Goal: Task Accomplishment & Management: Complete application form

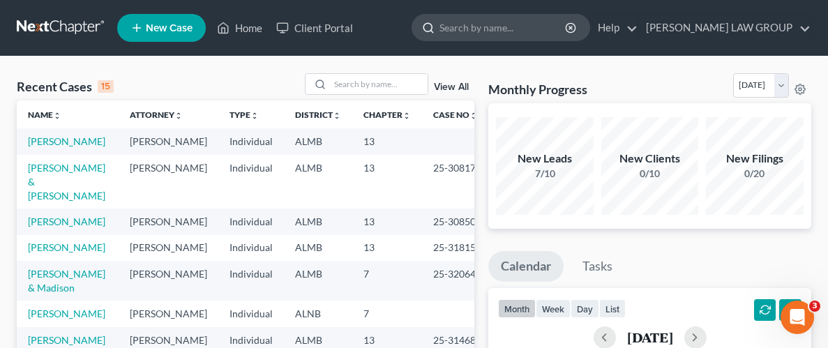
click at [516, 31] on input "search" at bounding box center [504, 28] width 128 height 26
type input "m"
type input "[PERSON_NAME]"
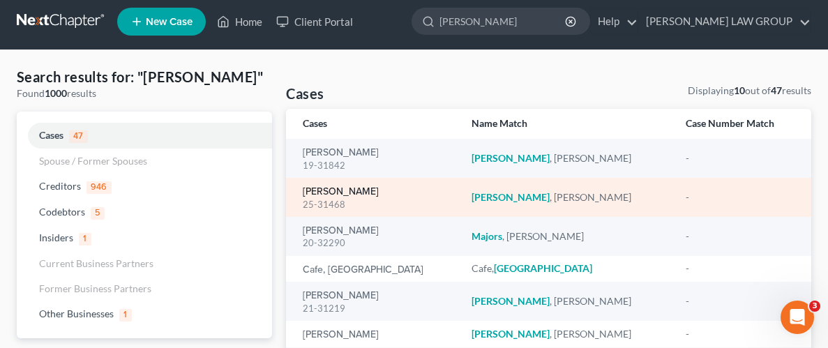
scroll to position [13, 0]
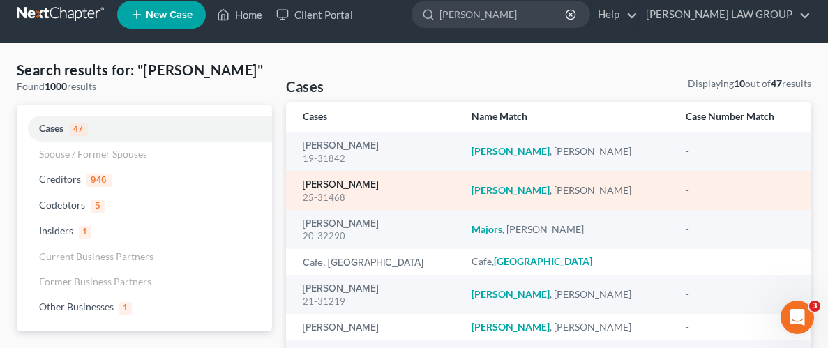
click at [350, 183] on link "[PERSON_NAME]" at bounding box center [341, 185] width 76 height 10
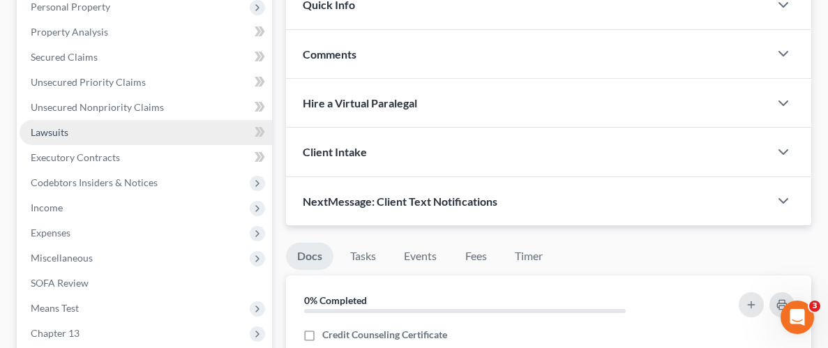
scroll to position [253, 0]
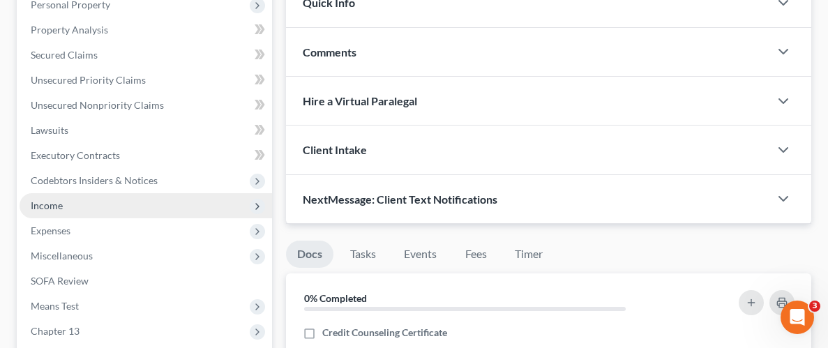
click at [53, 205] on span "Income" at bounding box center [47, 206] width 32 height 12
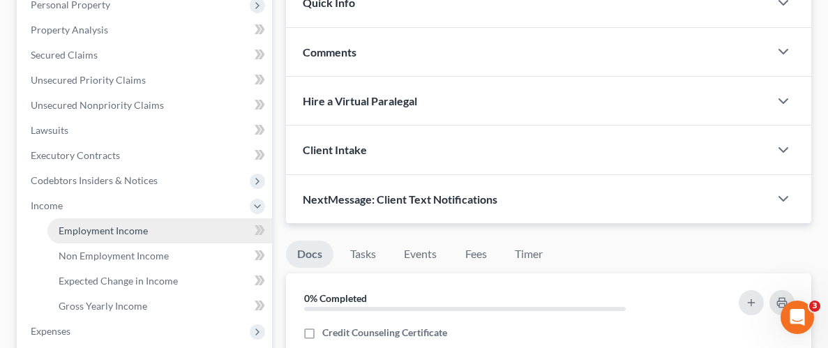
click at [87, 238] on link "Employment Income" at bounding box center [159, 230] width 225 height 25
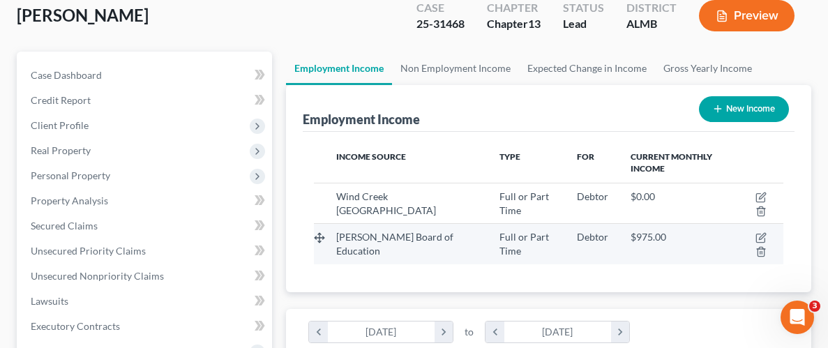
scroll to position [84, 0]
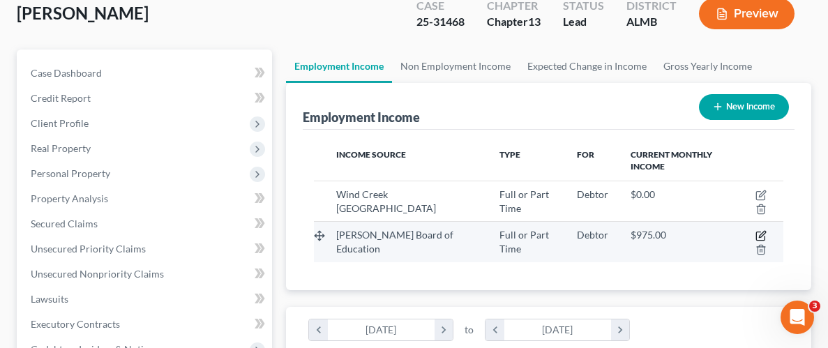
click at [758, 236] on icon "button" at bounding box center [761, 235] width 11 height 11
select select "0"
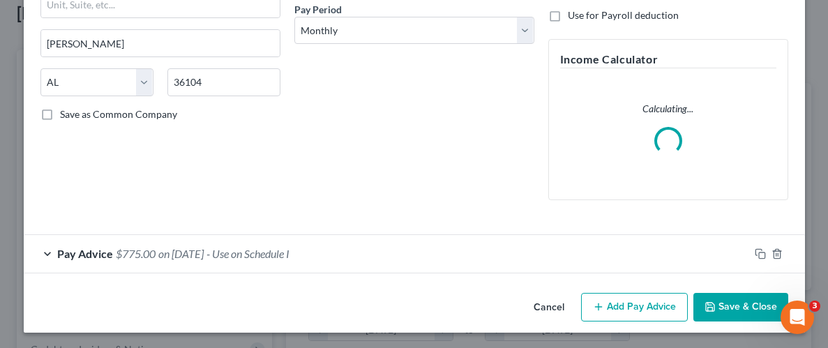
scroll to position [220, 0]
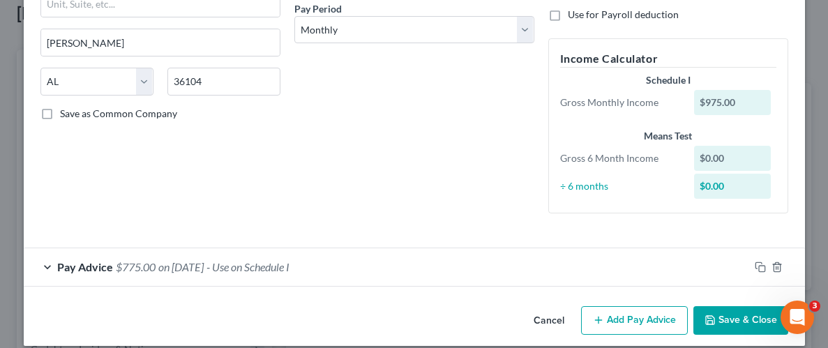
click at [626, 311] on button "Add Pay Advice" at bounding box center [634, 320] width 107 height 29
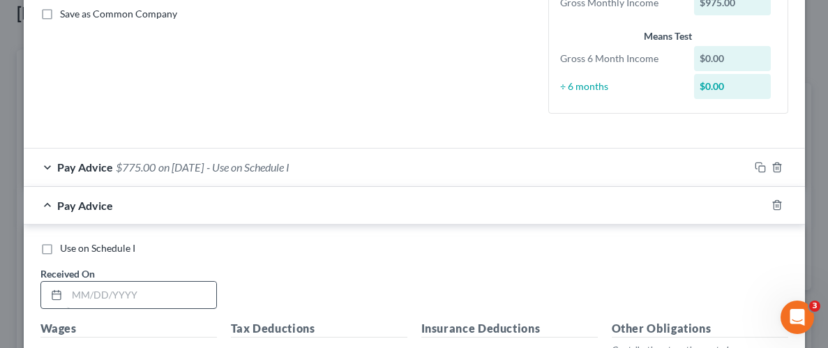
scroll to position [328, 0]
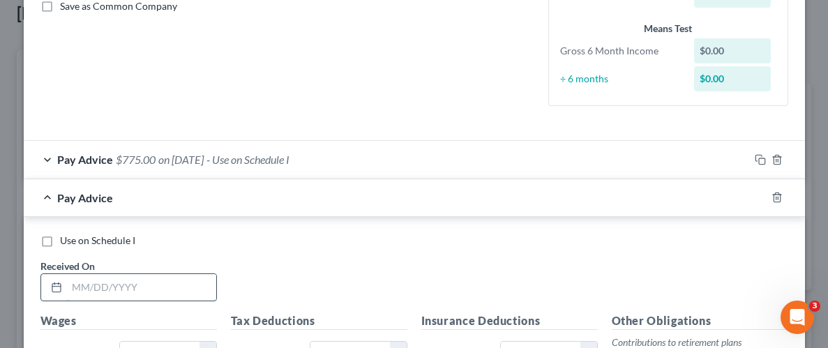
click at [158, 285] on input "text" at bounding box center [141, 287] width 149 height 27
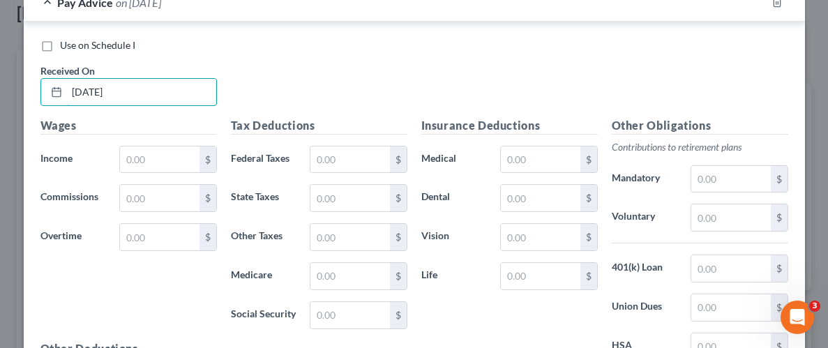
scroll to position [531, 0]
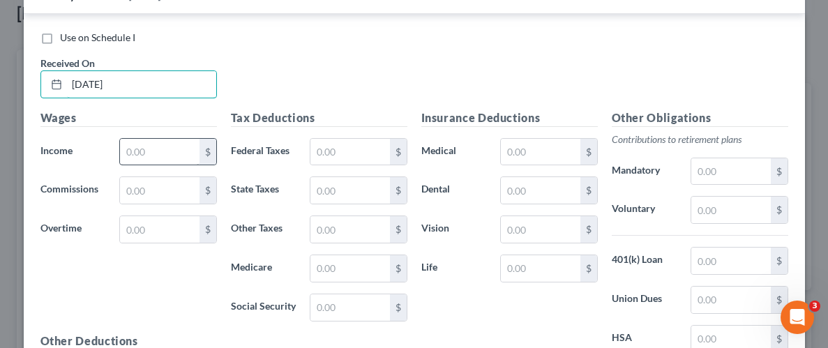
type input "[DATE]"
click at [153, 156] on input "text" at bounding box center [159, 152] width 79 height 27
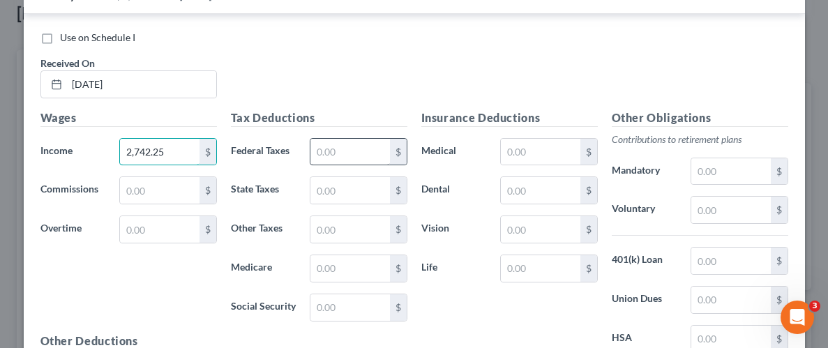
type input "2,742.25"
click at [359, 150] on input "text" at bounding box center [349, 152] width 79 height 27
type input "28.05"
click at [367, 194] on input "text" at bounding box center [349, 190] width 79 height 27
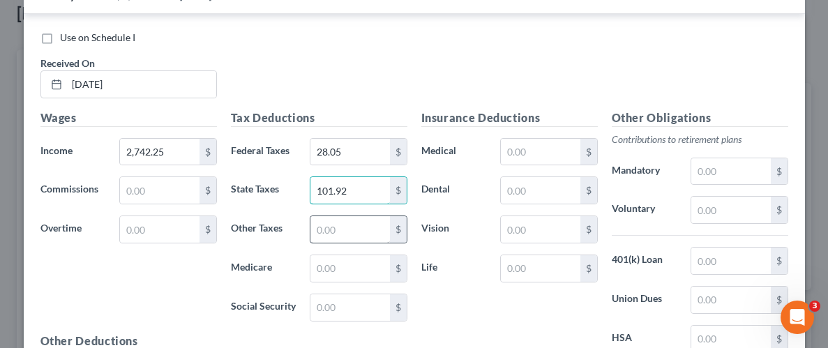
type input "101.92"
click at [345, 236] on input "text" at bounding box center [349, 229] width 79 height 27
click at [333, 272] on input "text" at bounding box center [349, 268] width 79 height 27
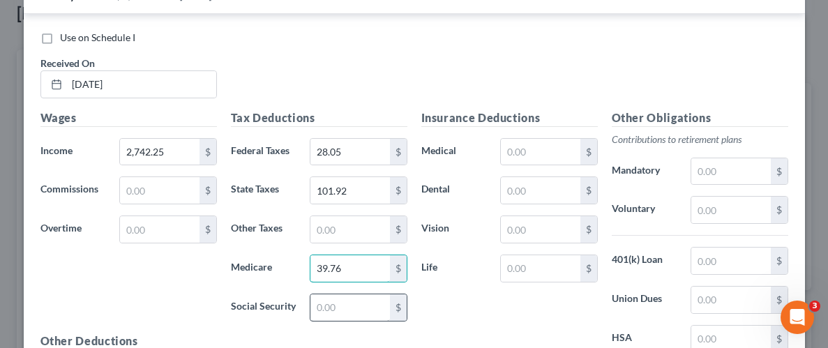
type input "39.76"
click at [322, 305] on input "text" at bounding box center [349, 307] width 79 height 27
type input "170.02"
click at [544, 148] on input "text" at bounding box center [540, 152] width 79 height 27
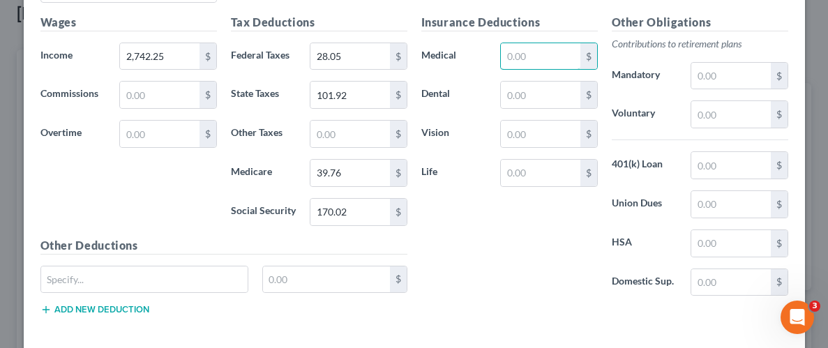
scroll to position [647, 0]
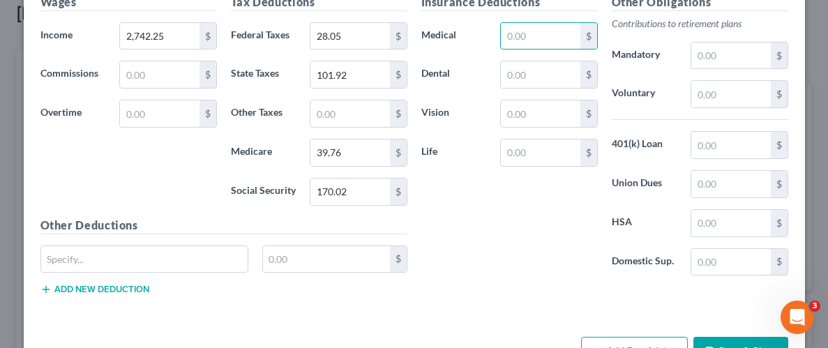
click at [490, 245] on div "Insurance Deductions Medical $ Dental $ Vision $ Life $" at bounding box center [509, 141] width 190 height 294
click at [726, 84] on input "text" at bounding box center [730, 94] width 79 height 27
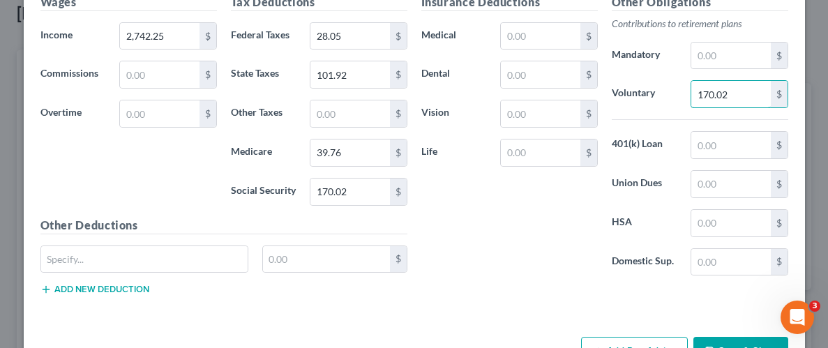
type input "170.02"
click at [546, 222] on div "Insurance Deductions Medical $ Dental $ Vision $ Life $" at bounding box center [509, 141] width 190 height 294
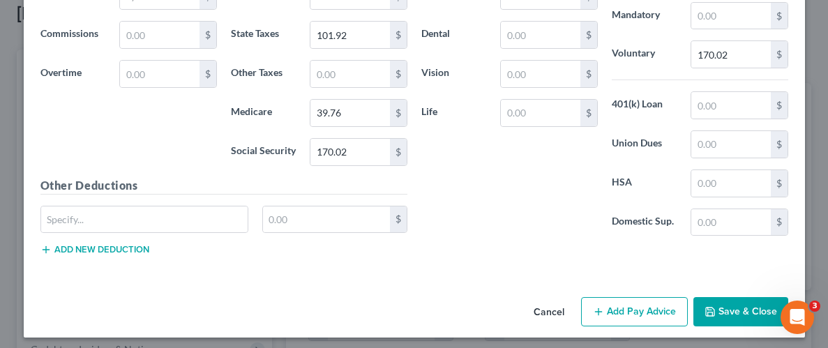
scroll to position [690, 0]
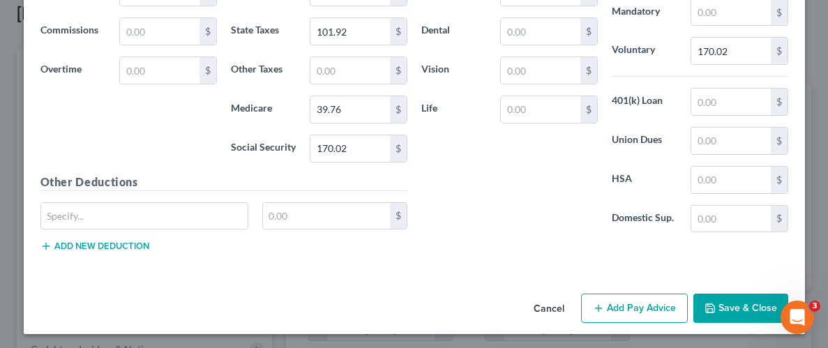
click at [737, 306] on button "Save & Close" at bounding box center [740, 308] width 95 height 29
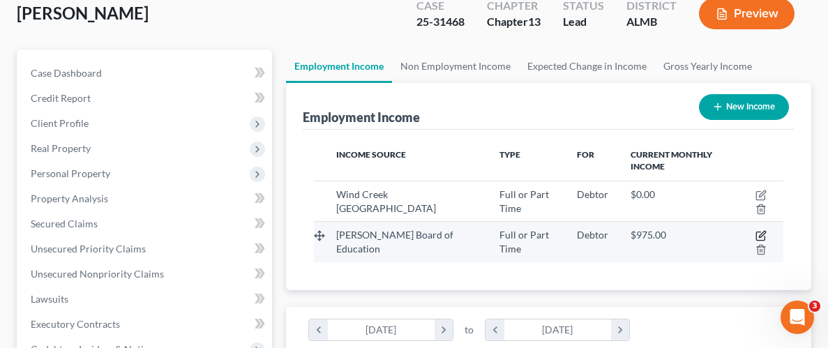
click at [762, 232] on icon "button" at bounding box center [762, 235] width 6 height 6
select select "0"
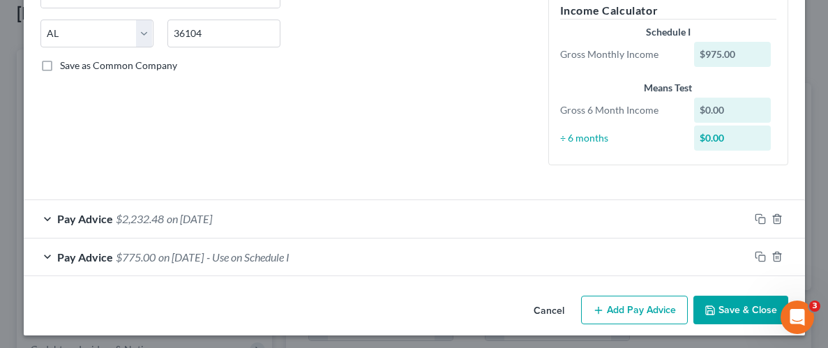
scroll to position [272, 0]
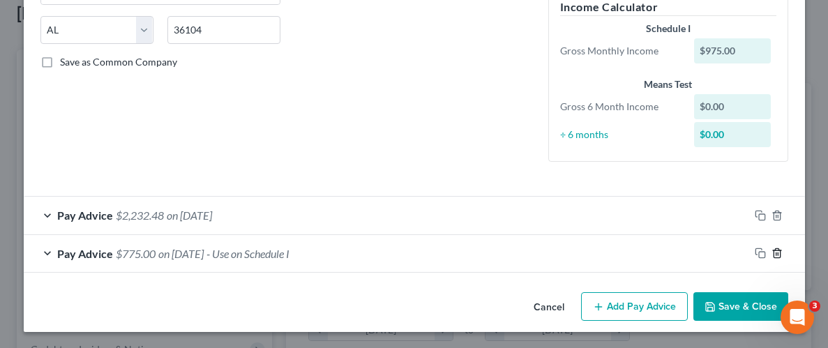
click at [778, 248] on icon "button" at bounding box center [777, 253] width 11 height 11
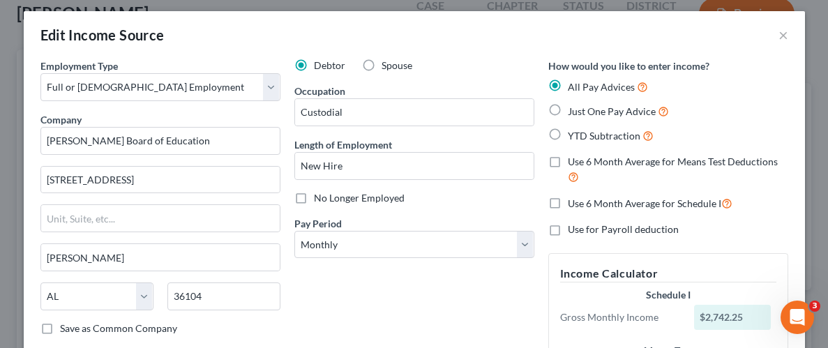
scroll to position [0, 0]
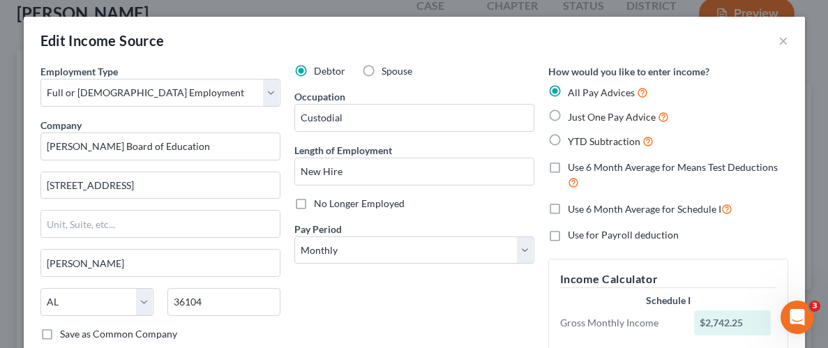
click at [450, 291] on div "Debtor Spouse Occupation Custodial Length of Employment New Hire No Longer Empl…" at bounding box center [414, 254] width 254 height 381
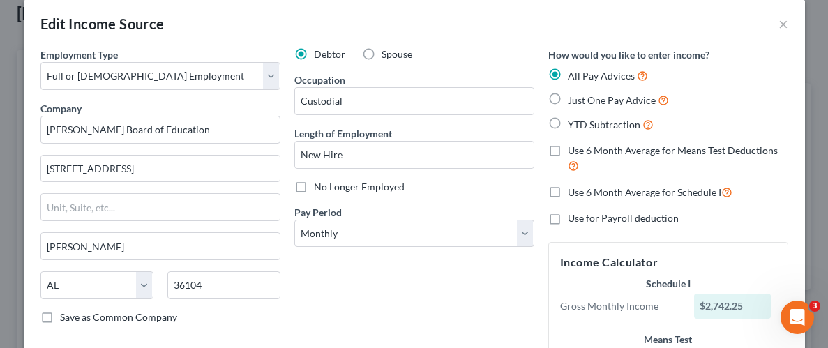
scroll to position [31, 0]
